Goal: Navigation & Orientation: Find specific page/section

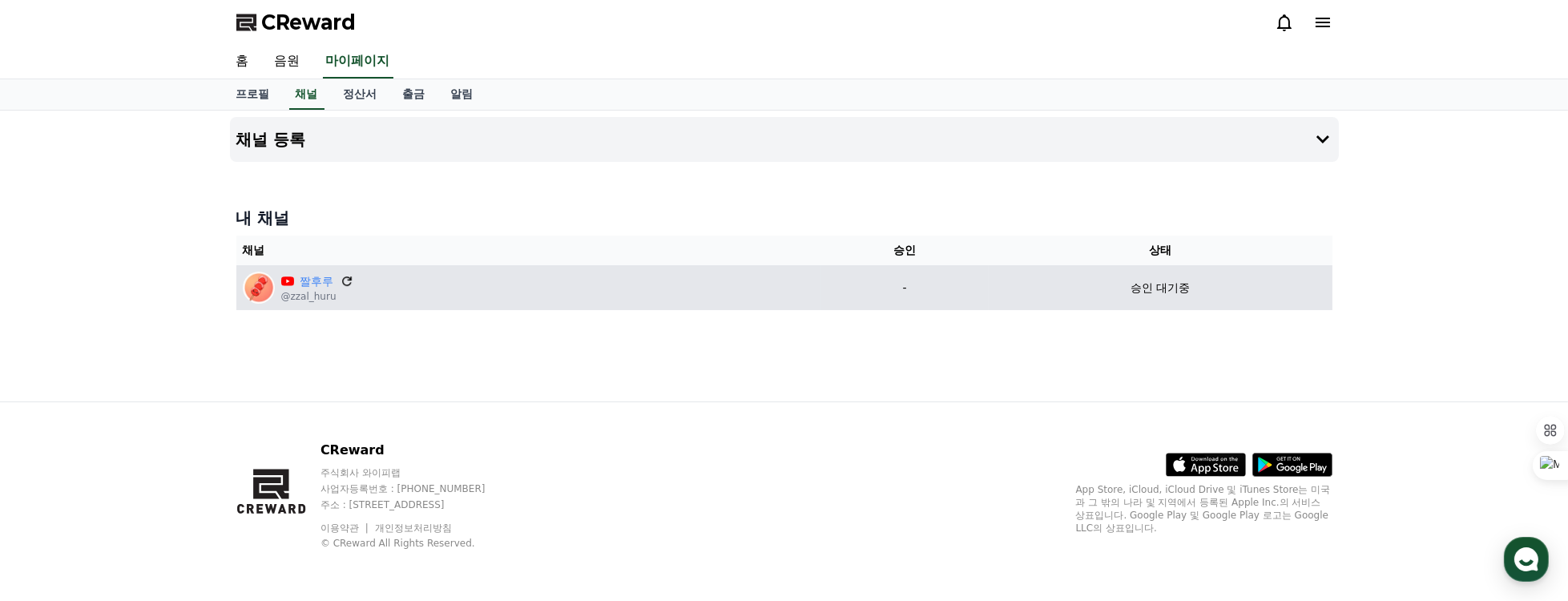
click at [342, 280] on icon at bounding box center [347, 281] width 9 height 9
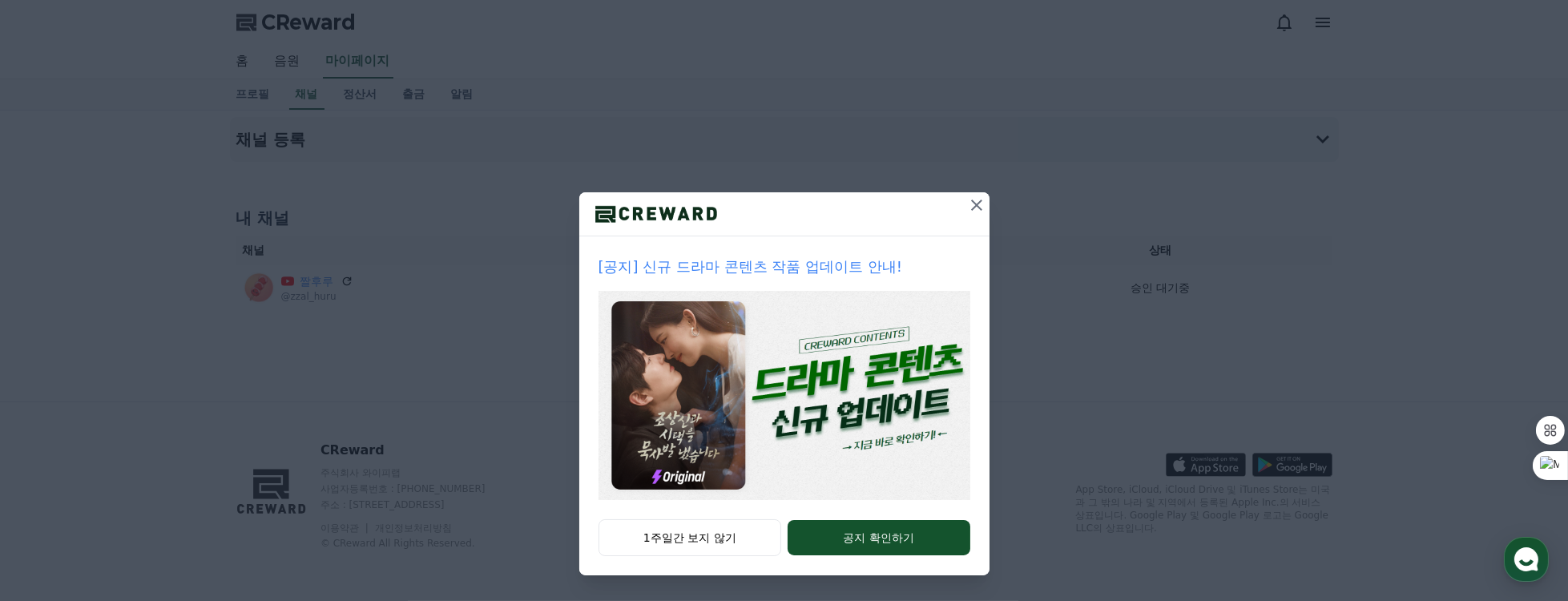
click at [972, 197] on icon at bounding box center [977, 205] width 20 height 20
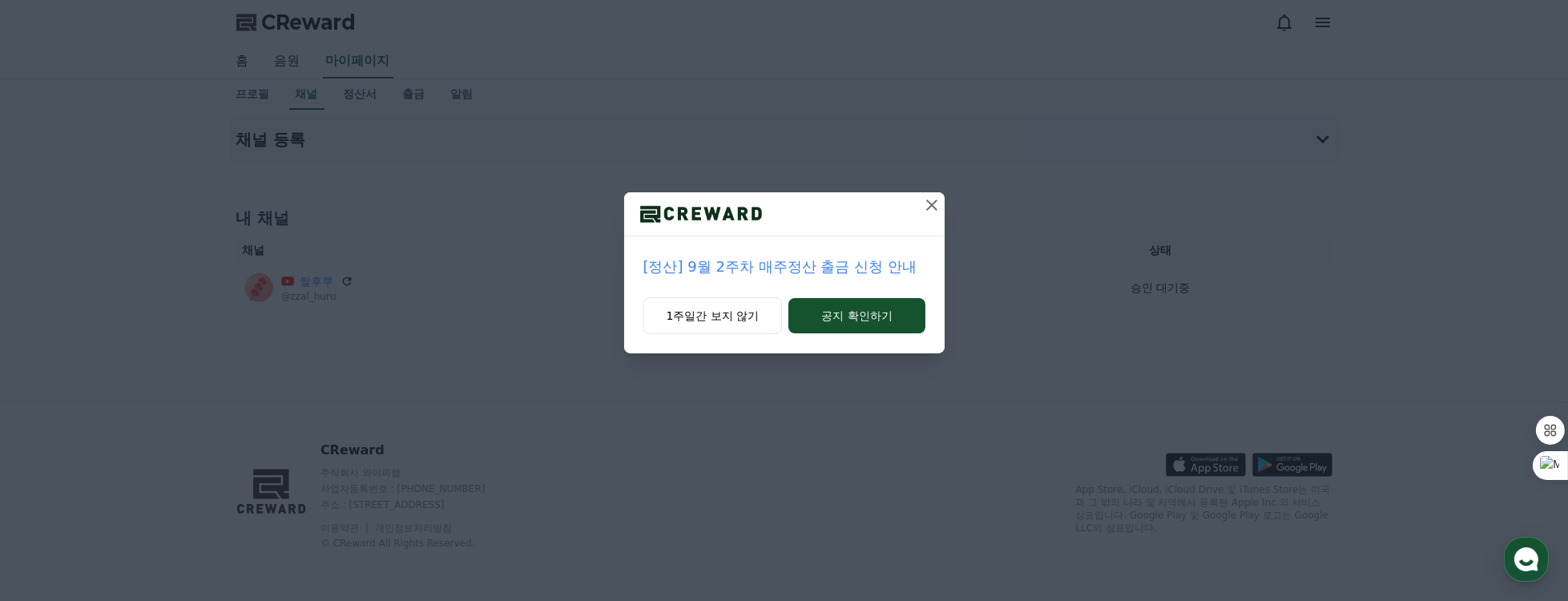
click at [930, 200] on icon at bounding box center [931, 205] width 20 height 20
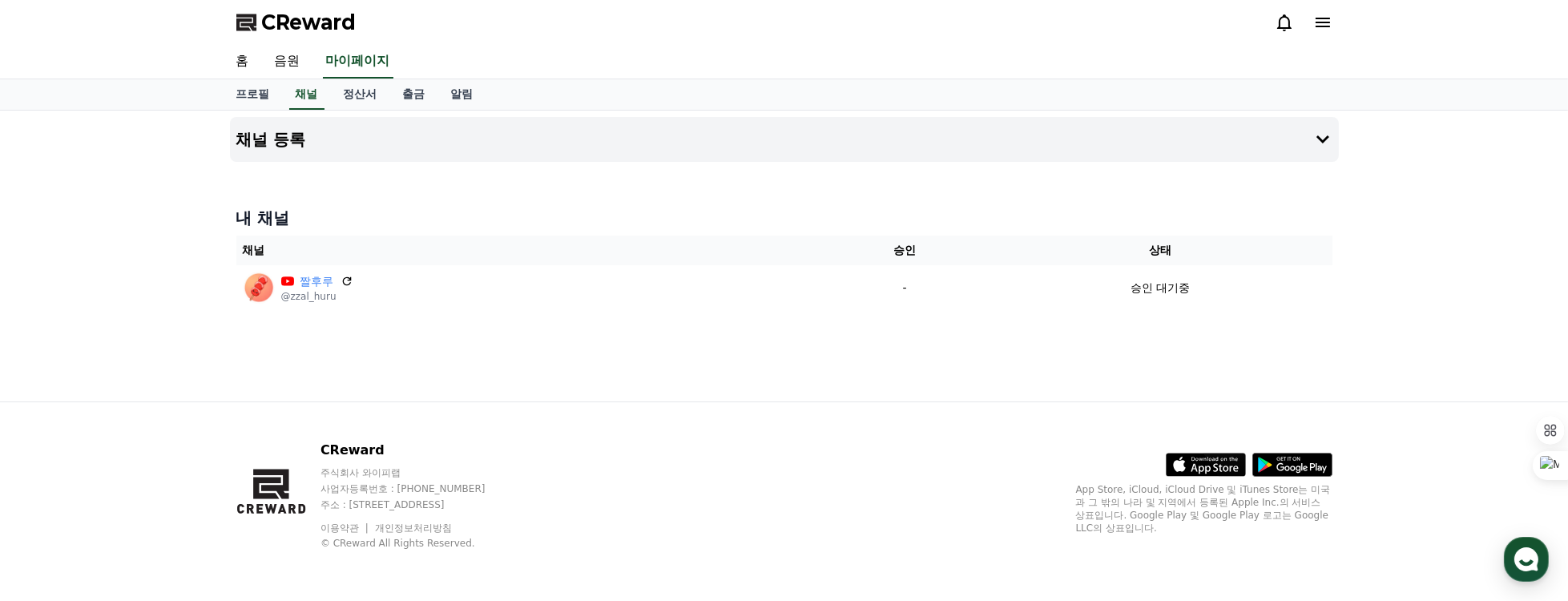
click at [1314, 20] on icon at bounding box center [1323, 22] width 20 height 20
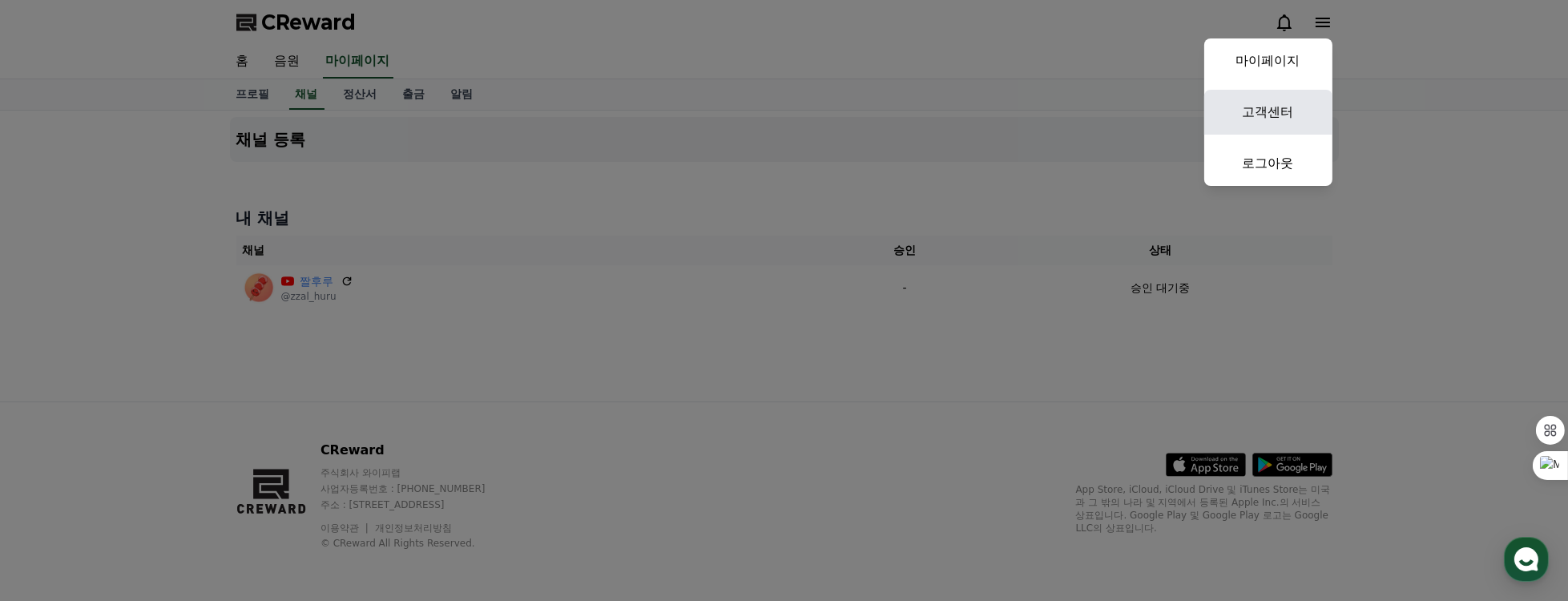
click at [1293, 100] on link "고객센터" at bounding box center [1269, 112] width 129 height 45
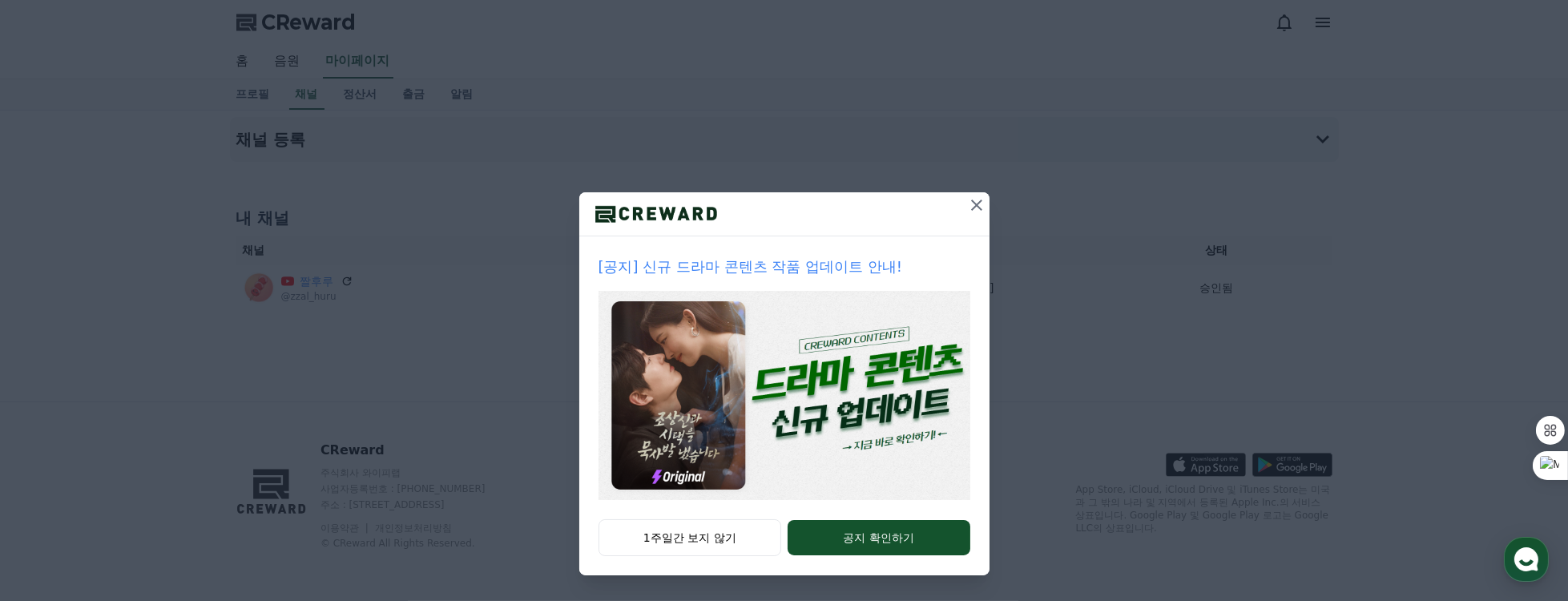
click at [979, 201] on icon at bounding box center [977, 205] width 20 height 20
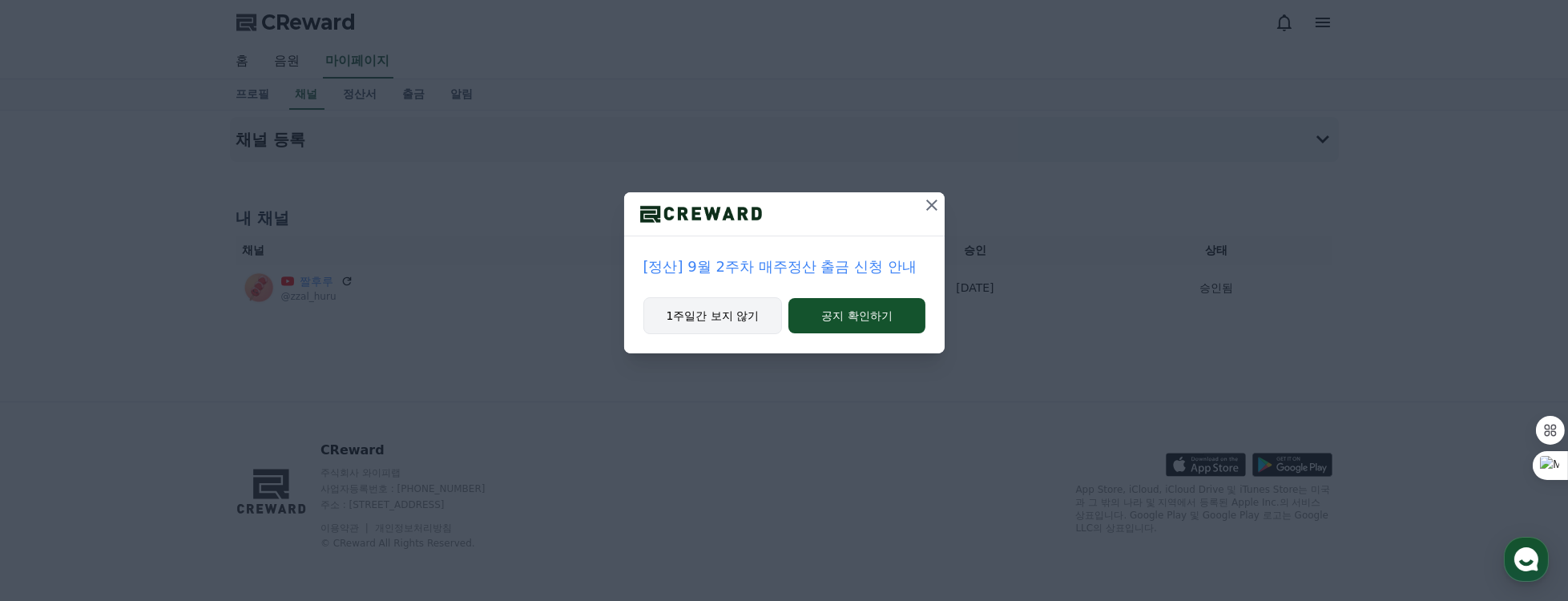
click at [742, 321] on button "1주일간 보지 않기" at bounding box center [713, 316] width 140 height 37
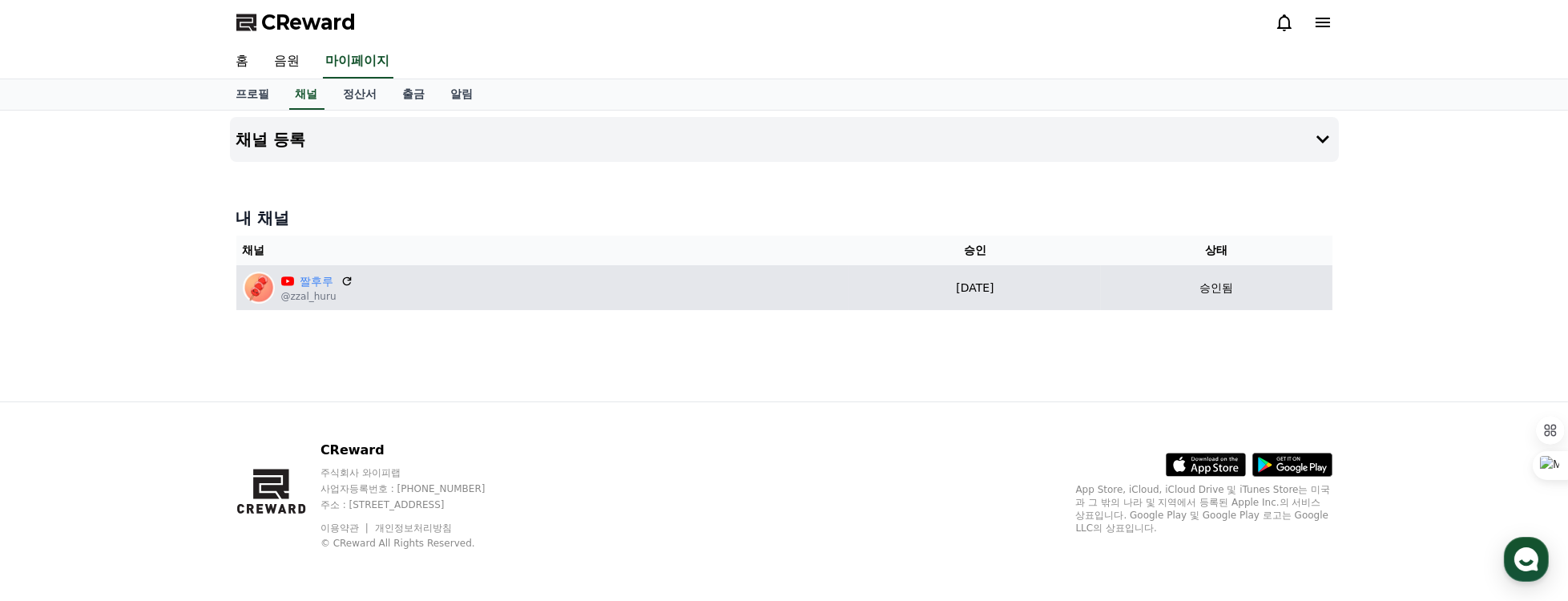
click at [1233, 285] on p "승인됨" at bounding box center [1217, 288] width 34 height 17
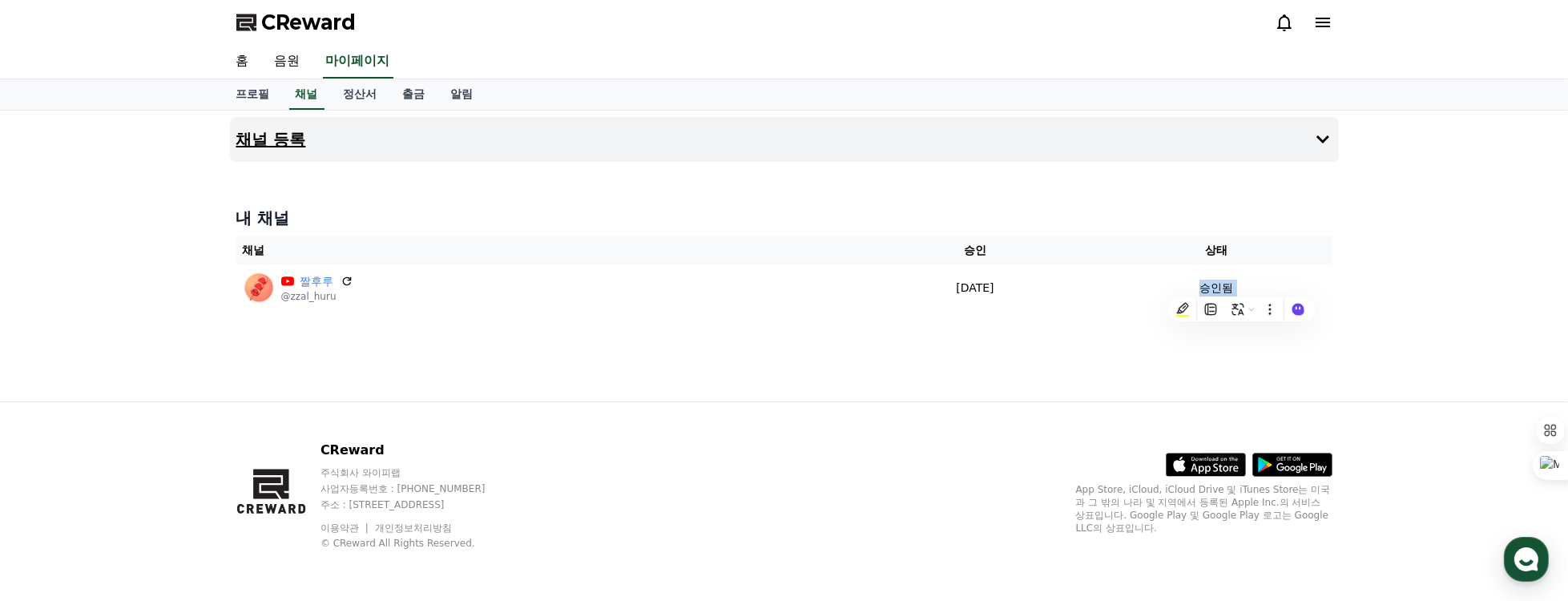
click at [1329, 141] on icon at bounding box center [1323, 139] width 20 height 20
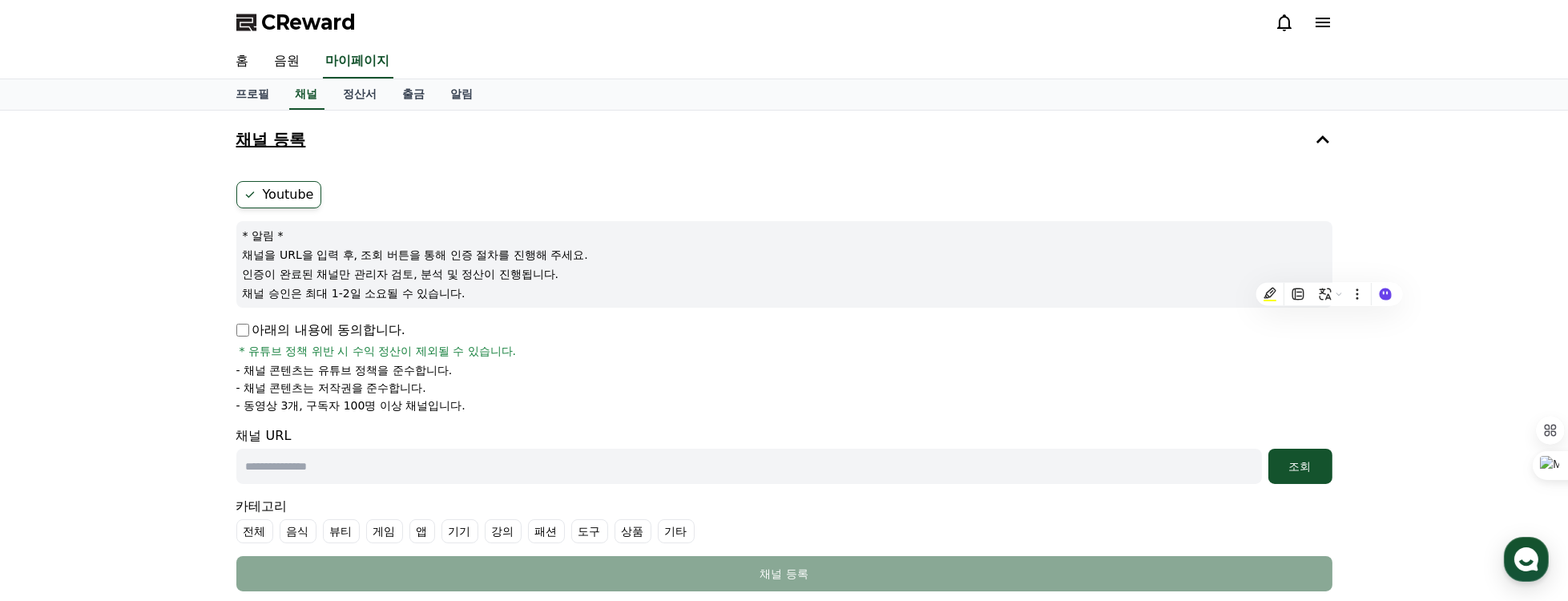
click at [1327, 135] on icon at bounding box center [1323, 139] width 20 height 20
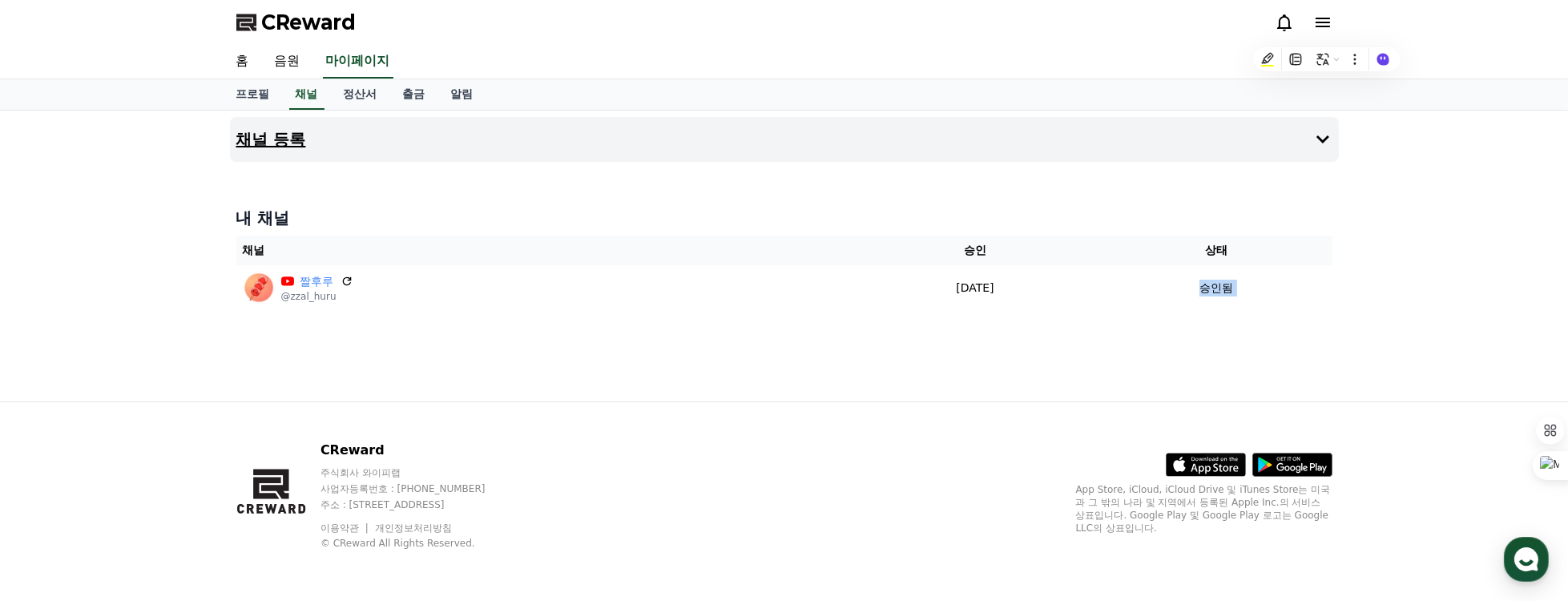
click at [866, 217] on h4 "내 채널" at bounding box center [785, 218] width 1096 height 22
click at [372, 90] on link "정산서" at bounding box center [361, 94] width 60 height 31
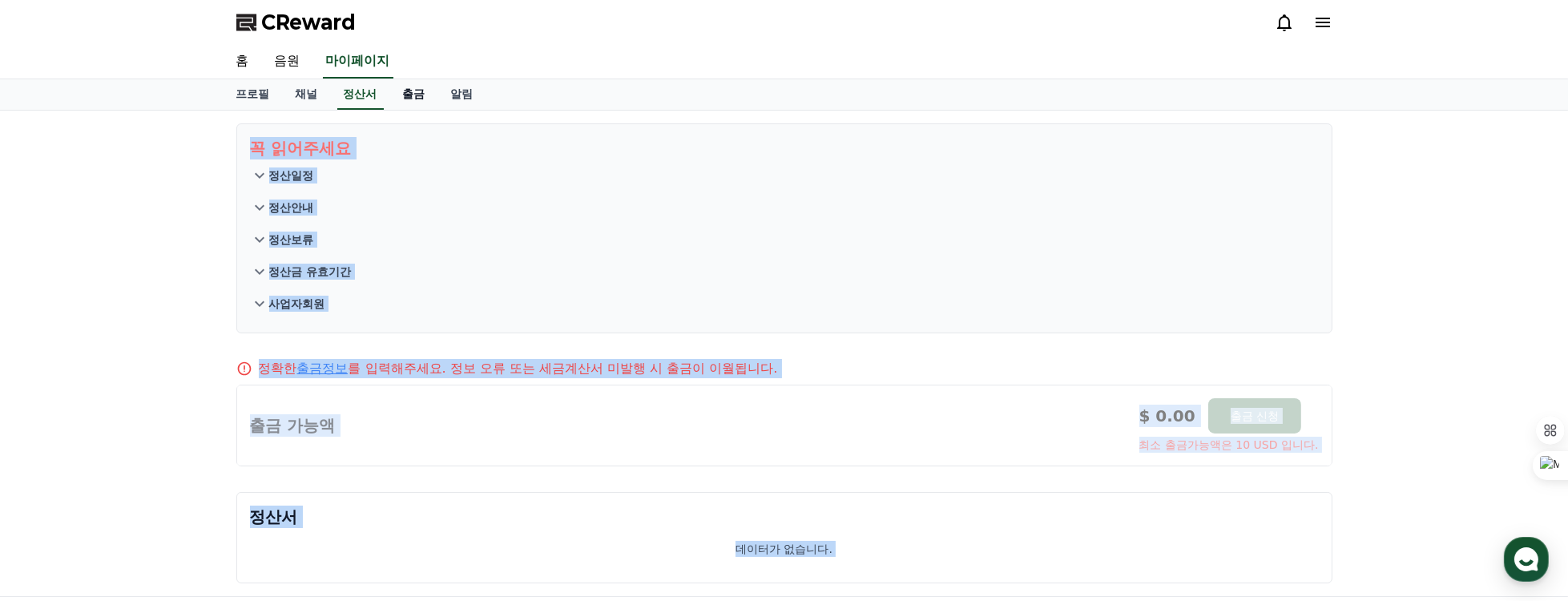
click at [420, 93] on link "출금" at bounding box center [415, 94] width 48 height 31
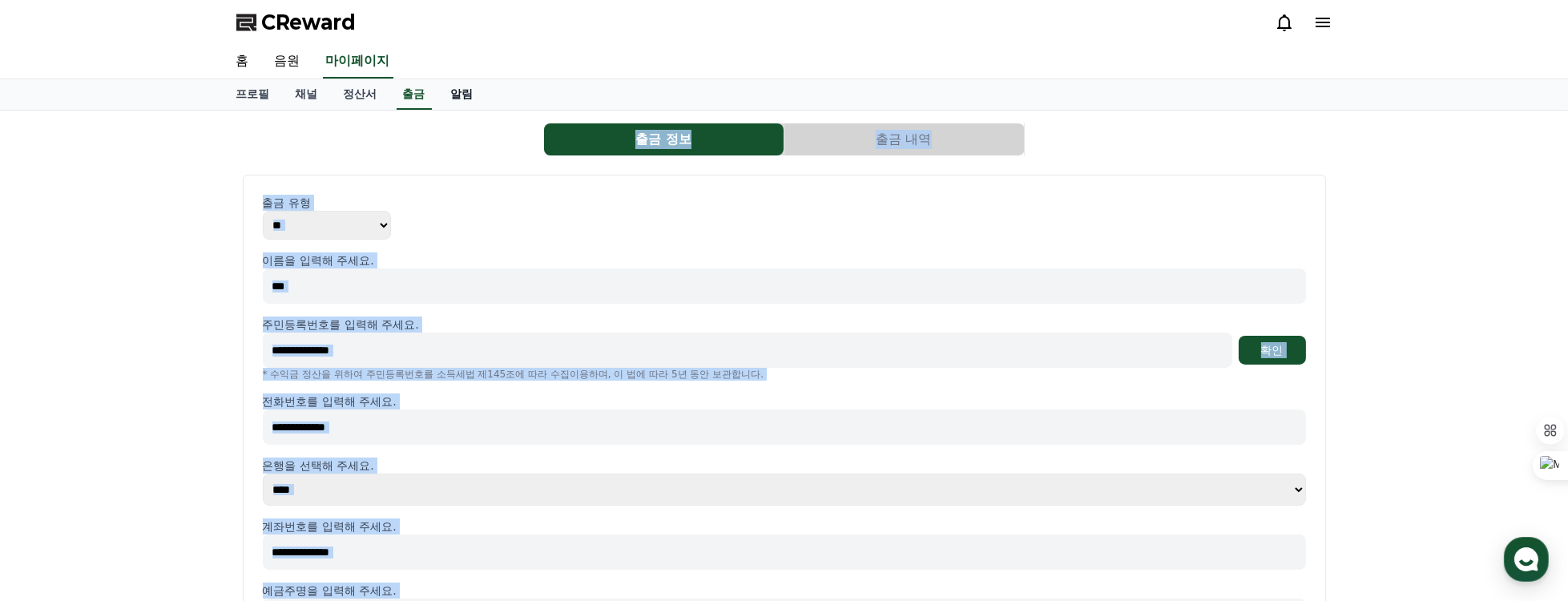
click at [457, 89] on link "알림" at bounding box center [462, 94] width 48 height 31
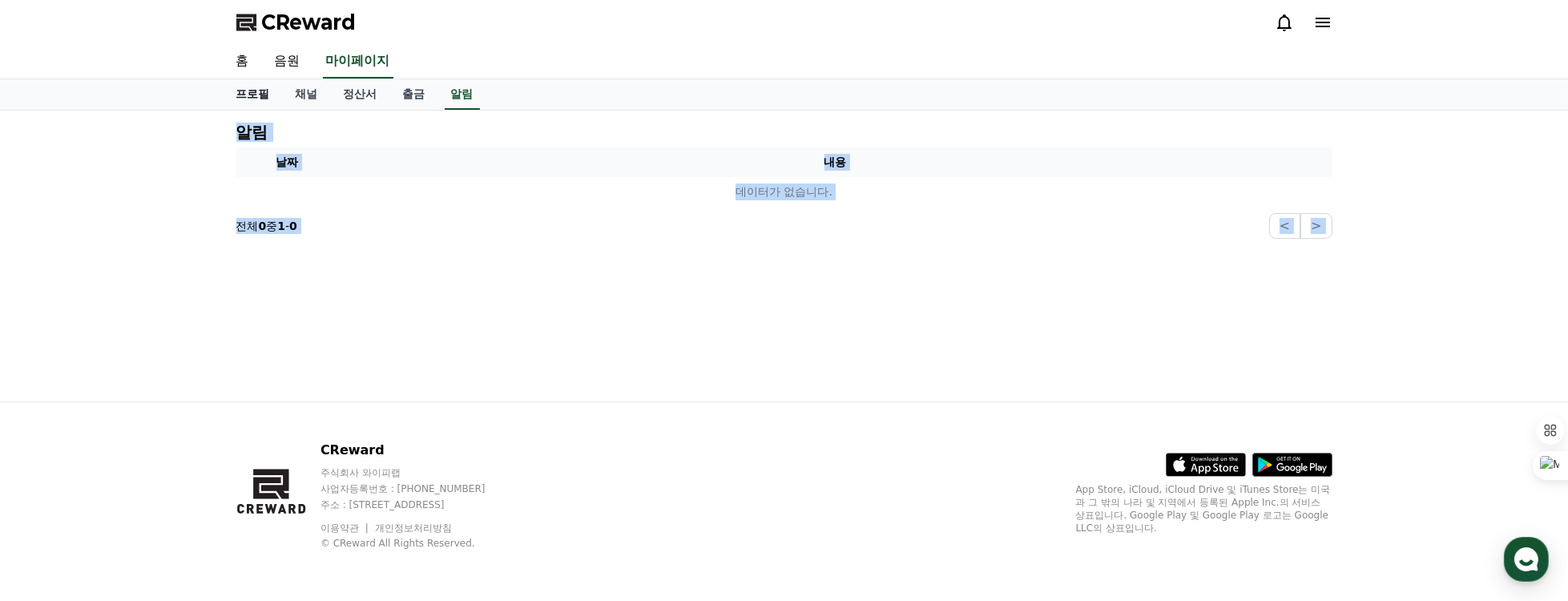
click at [242, 87] on link "프로필" at bounding box center [254, 94] width 60 height 31
select select "**********"
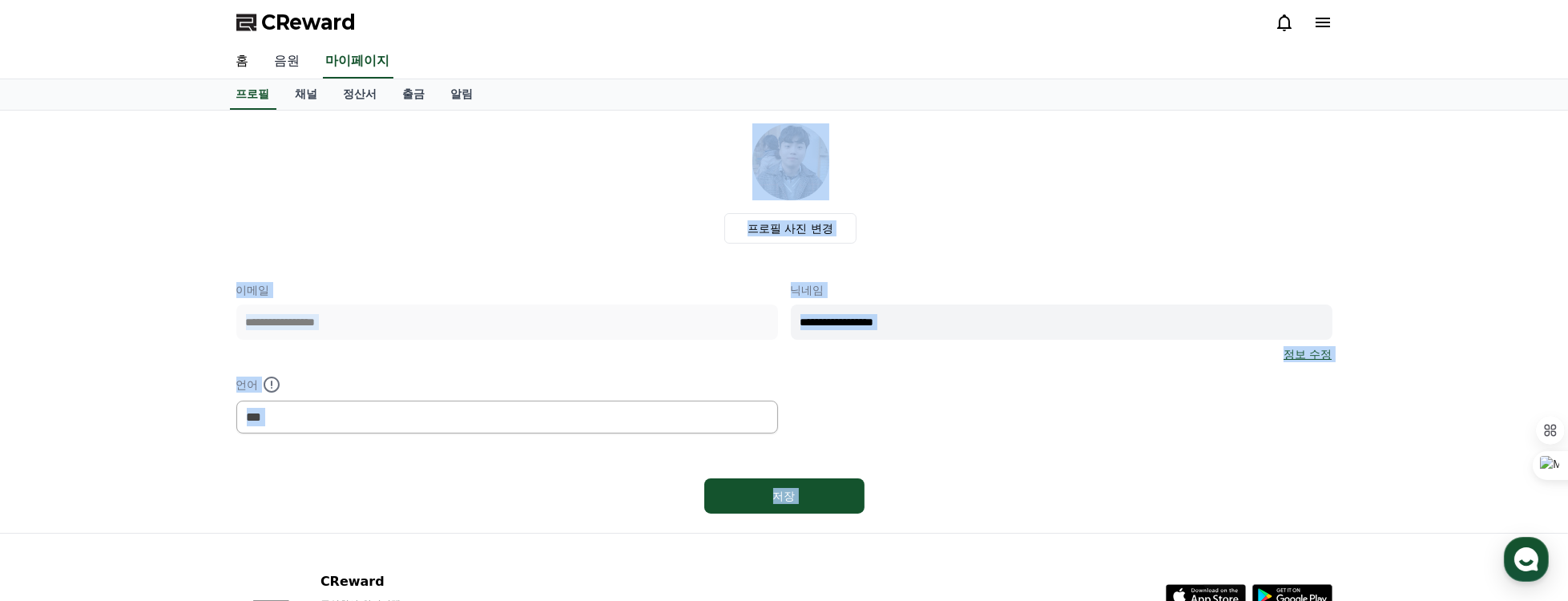
click at [292, 55] on link "음원" at bounding box center [287, 61] width 51 height 34
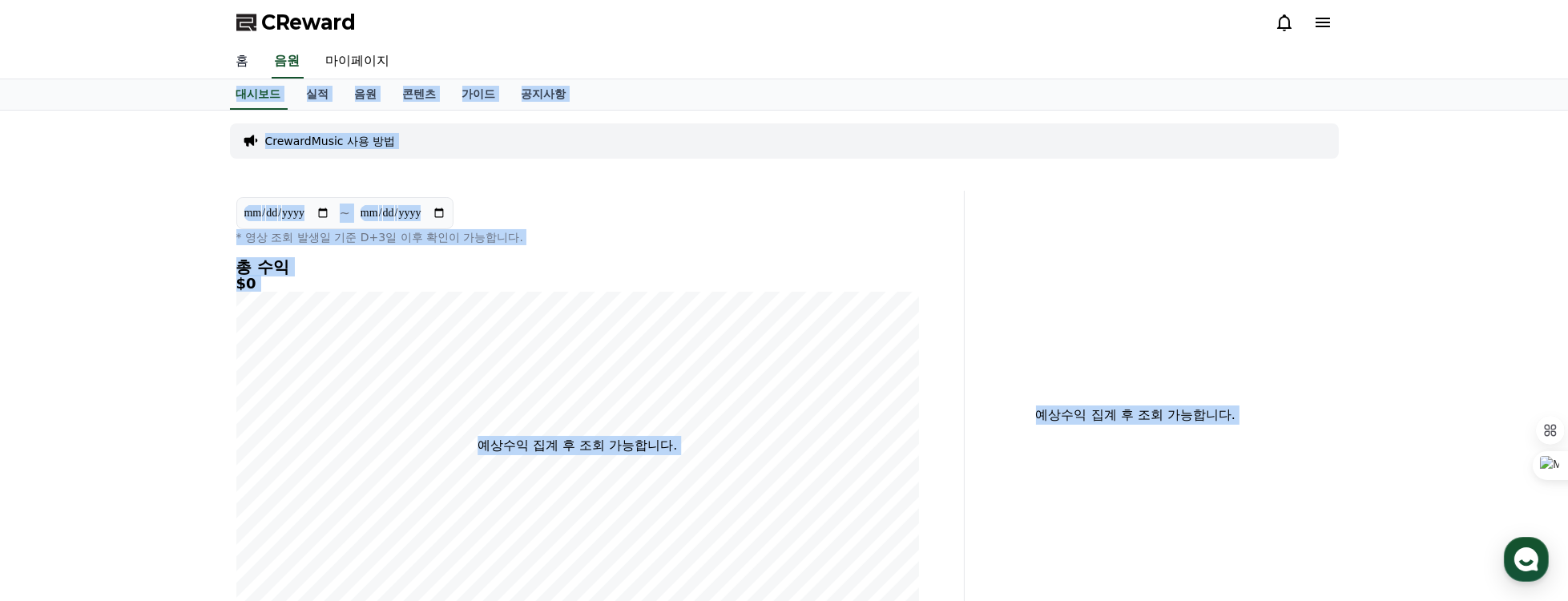
click at [237, 55] on link "홈" at bounding box center [242, 61] width 38 height 34
